Goal: Information Seeking & Learning: Learn about a topic

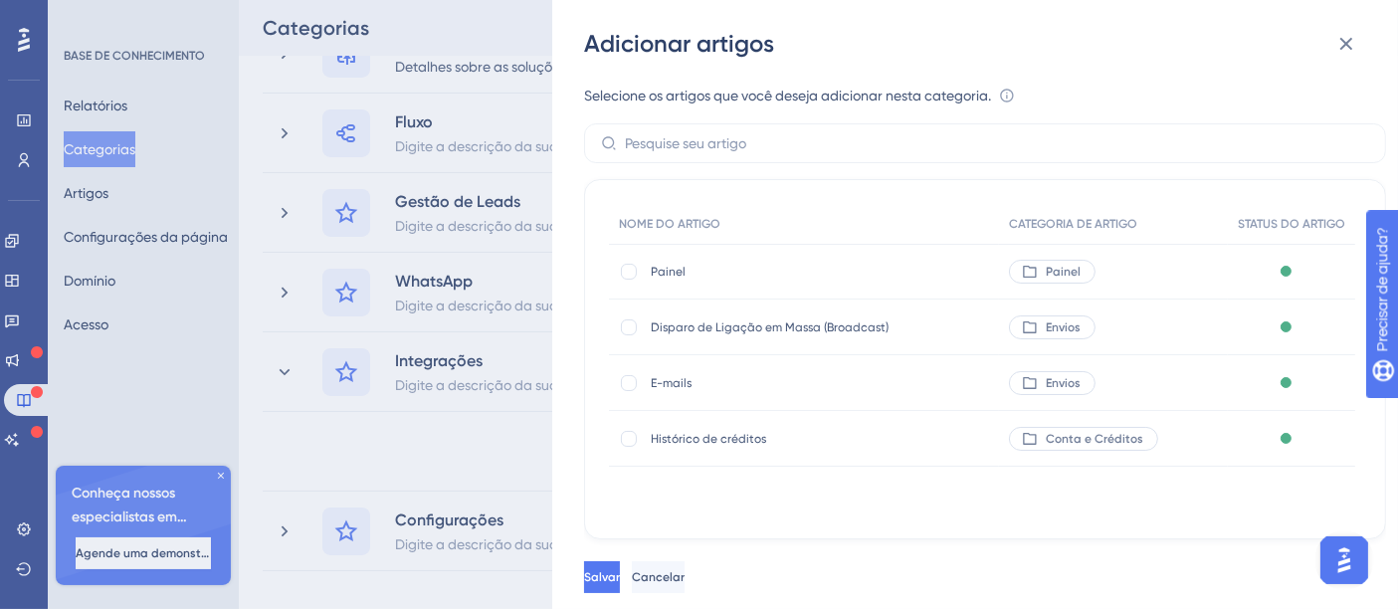
scroll to position [320, 0]
click at [31, 319] on div "Adicionar artigos Selecione os artigos que você deseja adicionar nesta categori…" at bounding box center [699, 304] width 1398 height 609
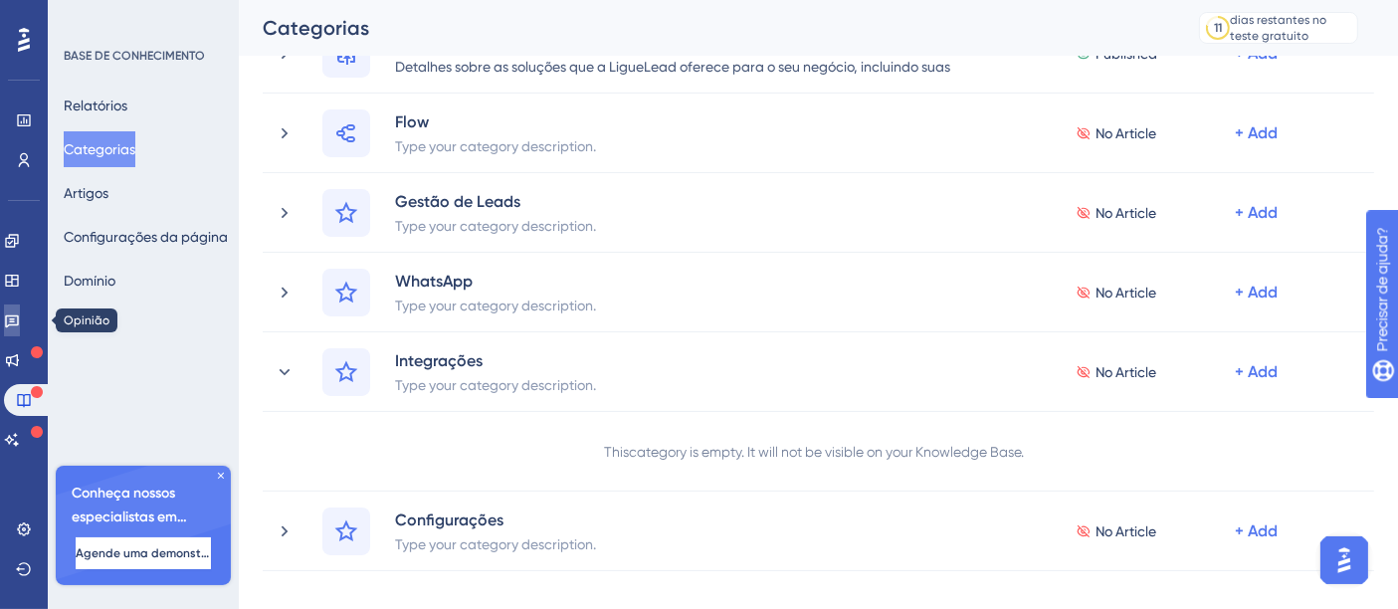
click at [19, 315] on icon at bounding box center [12, 321] width 14 height 13
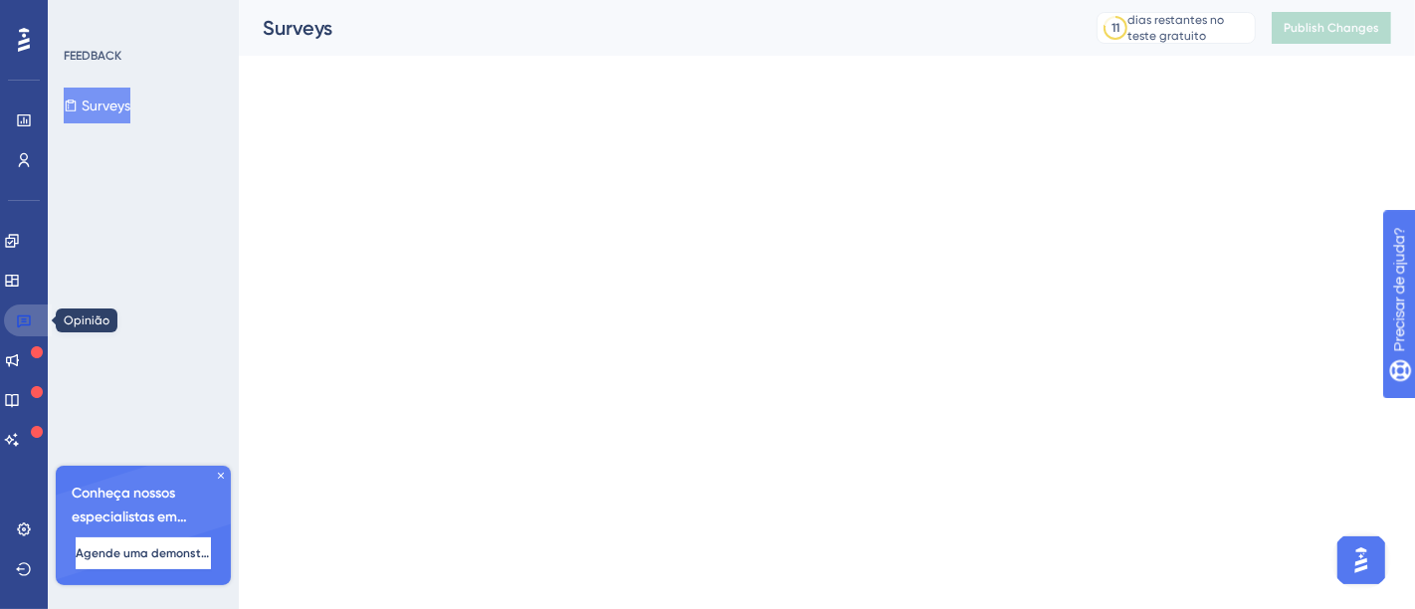
click at [24, 315] on icon at bounding box center [24, 321] width 14 height 13
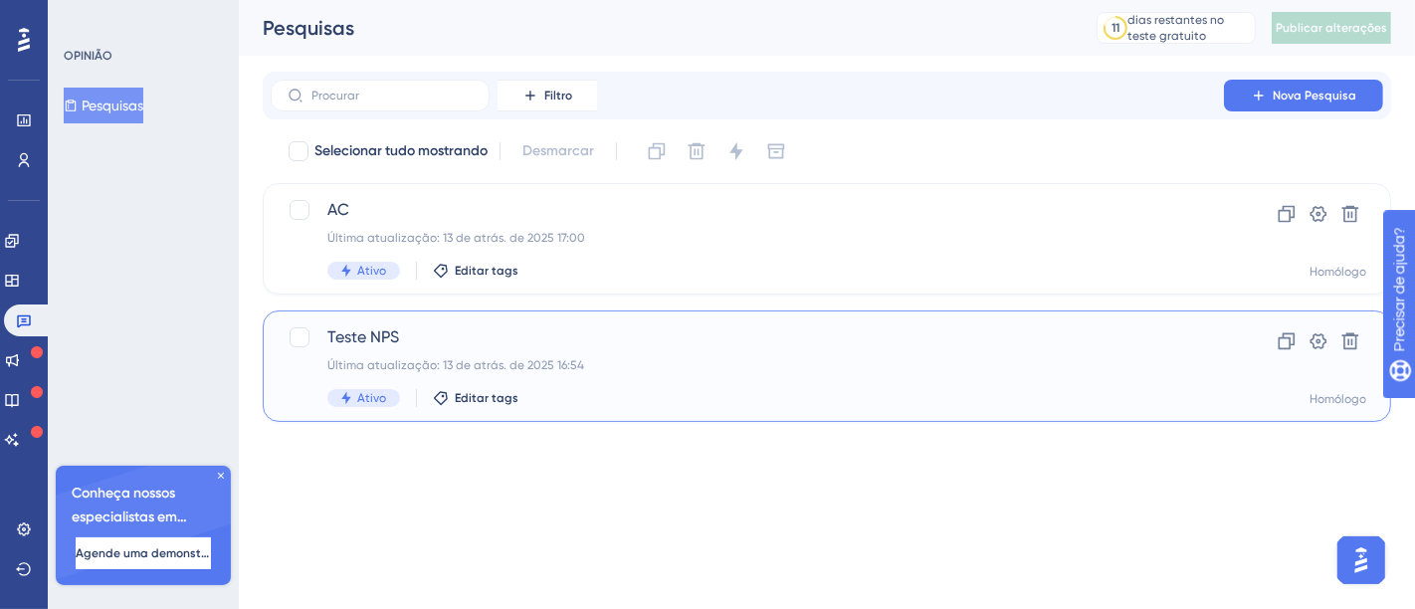
click at [856, 348] on span "Teste NPS" at bounding box center [747, 337] width 840 height 24
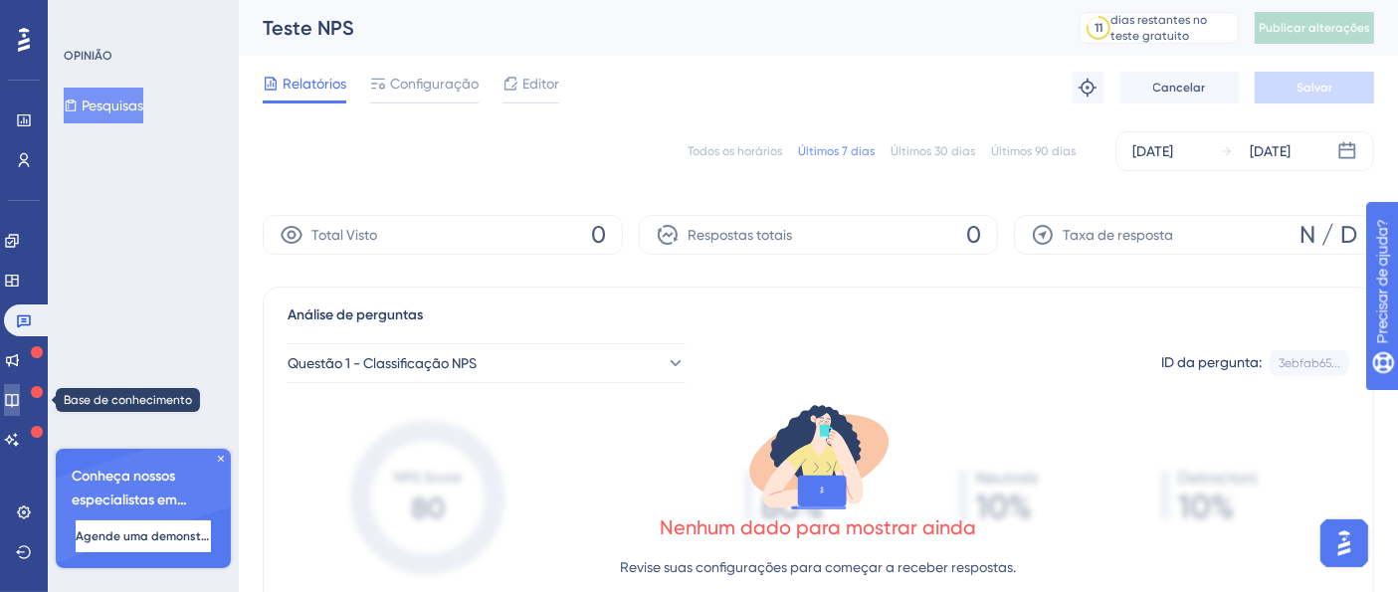
click at [18, 399] on icon at bounding box center [11, 400] width 13 height 13
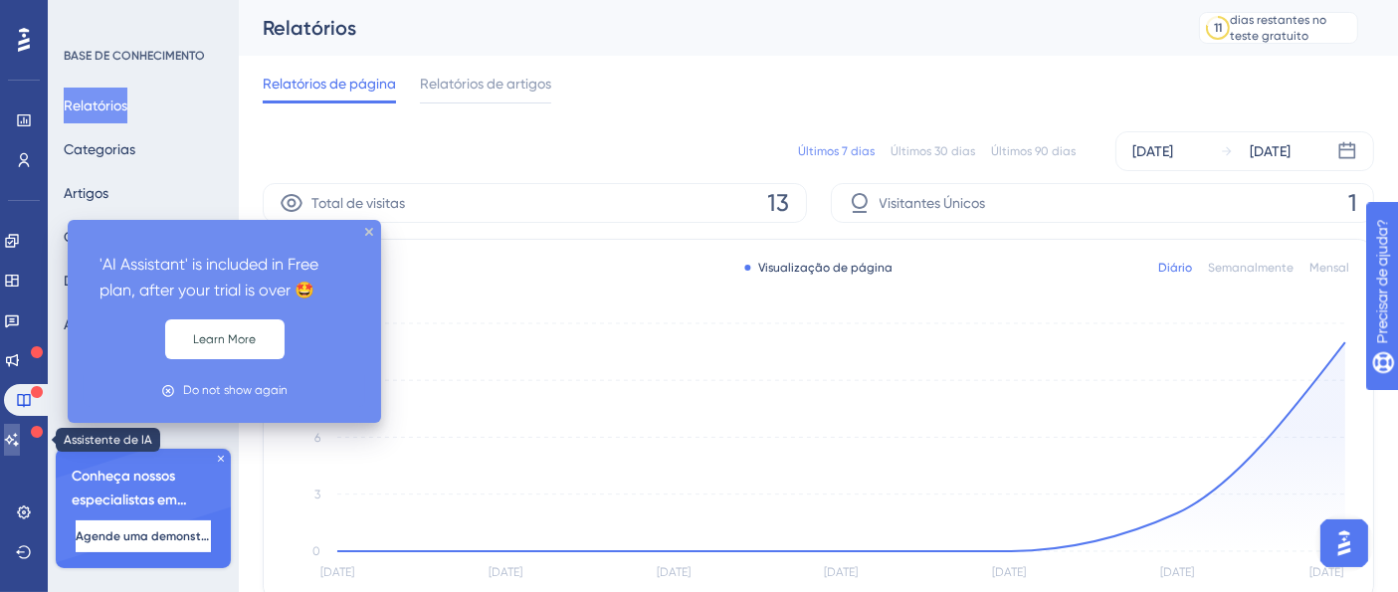
click at [18, 438] on icon at bounding box center [12, 440] width 16 height 16
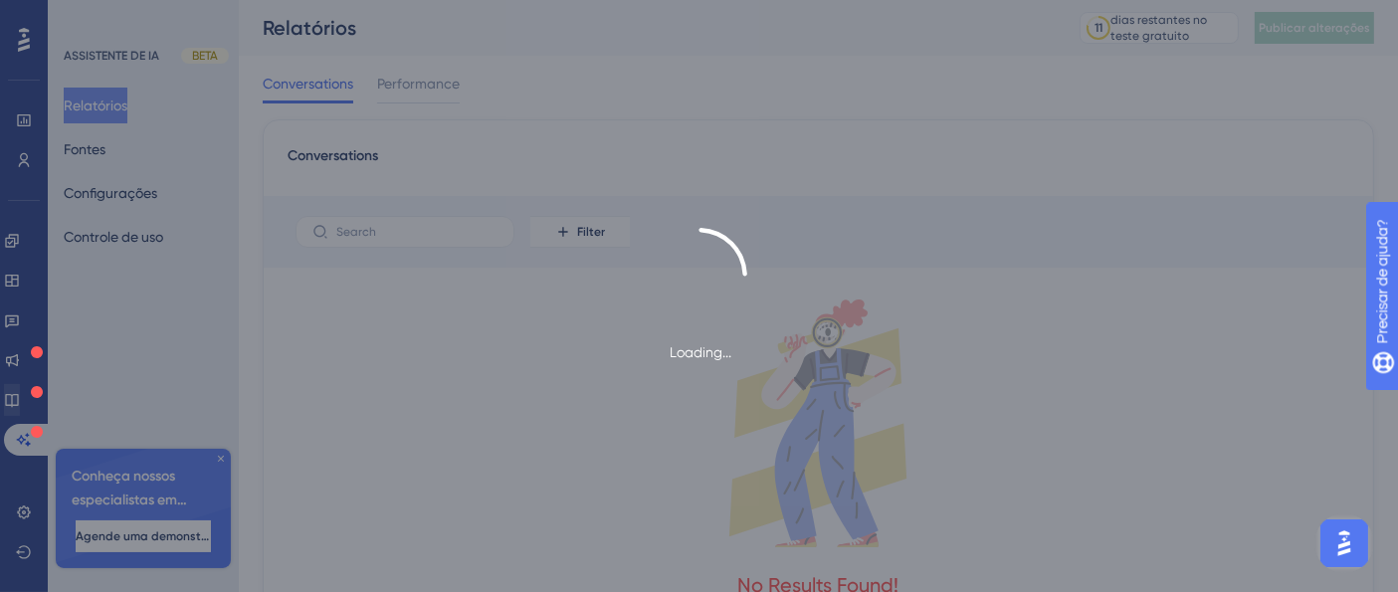
click at [29, 397] on div "Loading..." at bounding box center [699, 296] width 1398 height 592
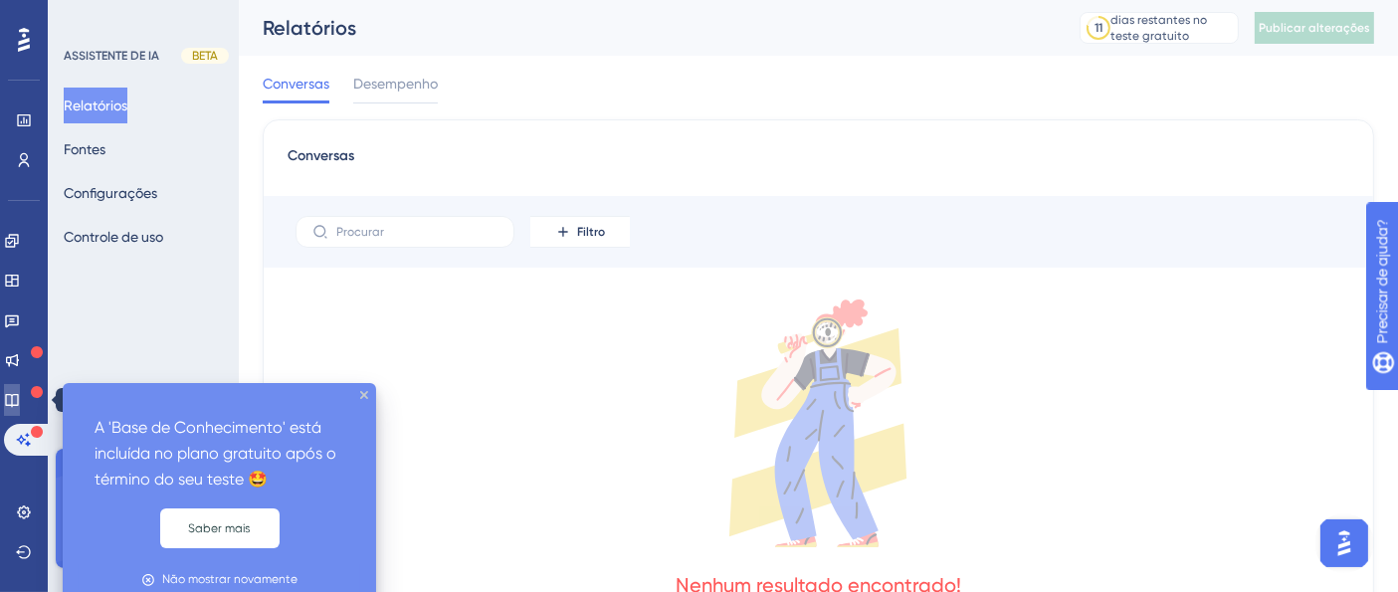
click at [20, 412] on link at bounding box center [12, 400] width 16 height 32
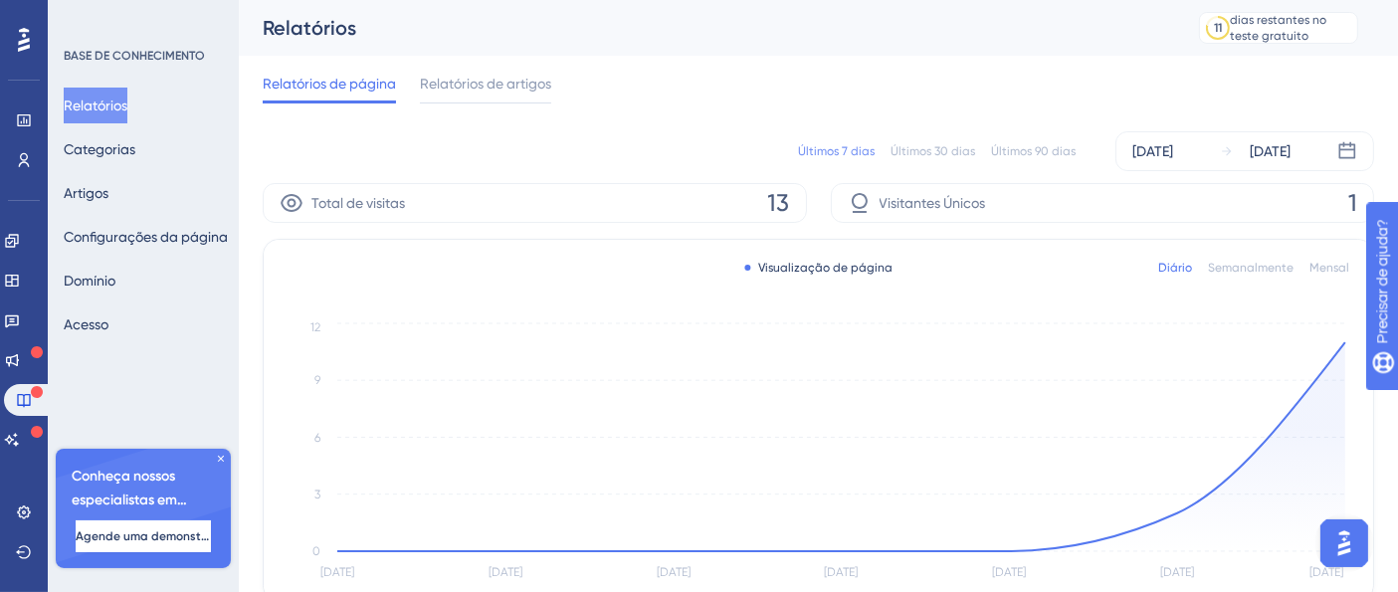
click at [129, 182] on div "Relatórios Categorias Artigos Configurações da página [PERSON_NAME]" at bounding box center [144, 215] width 161 height 255
click at [108, 185] on font "Artigos" at bounding box center [86, 193] width 45 height 16
